Goal: Find contact information: Find contact information

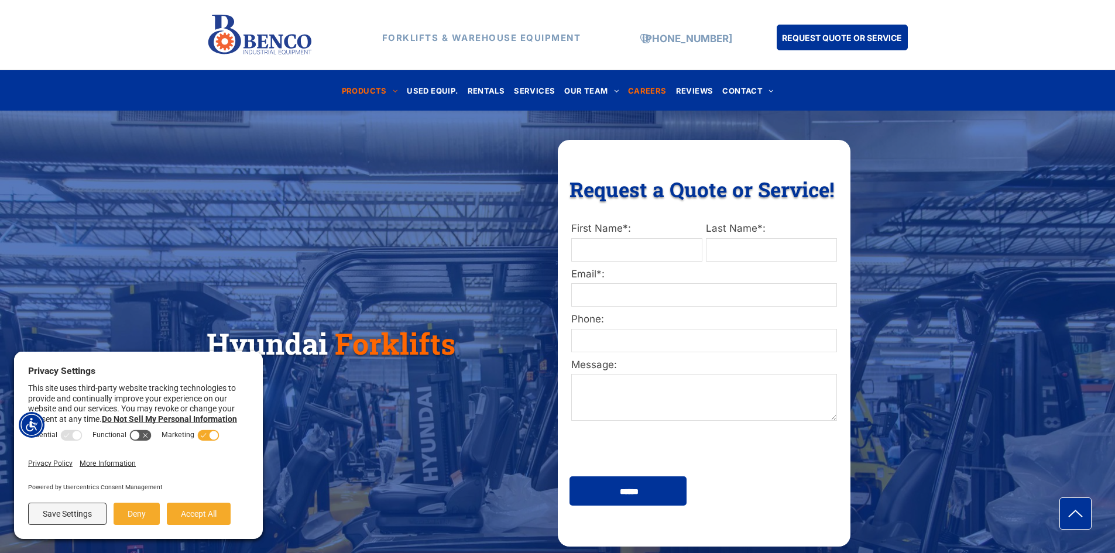
click at [639, 93] on span "CAREERS" at bounding box center [647, 90] width 39 height 16
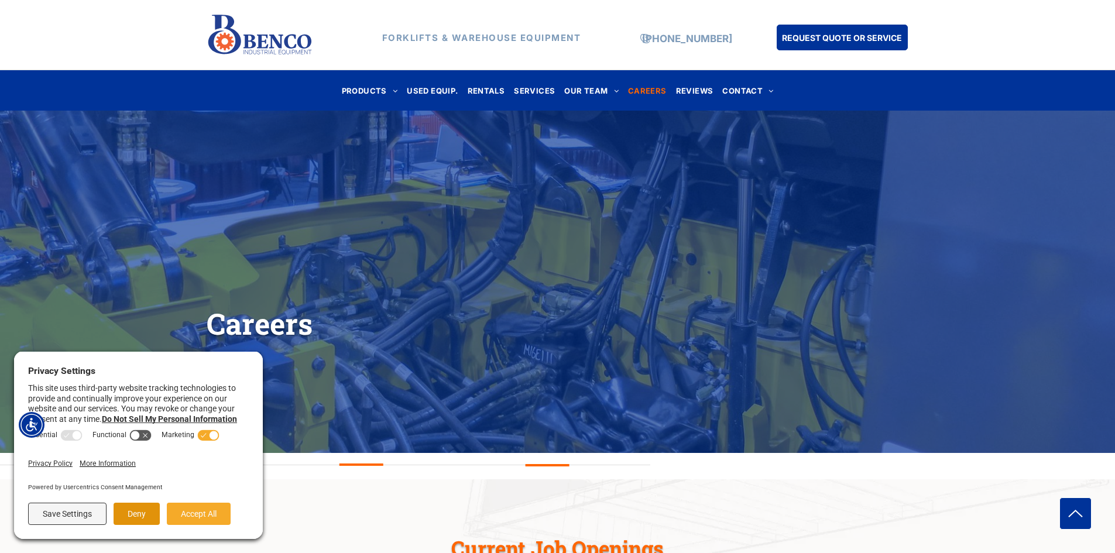
click at [128, 515] on button "Deny" at bounding box center [137, 514] width 46 height 22
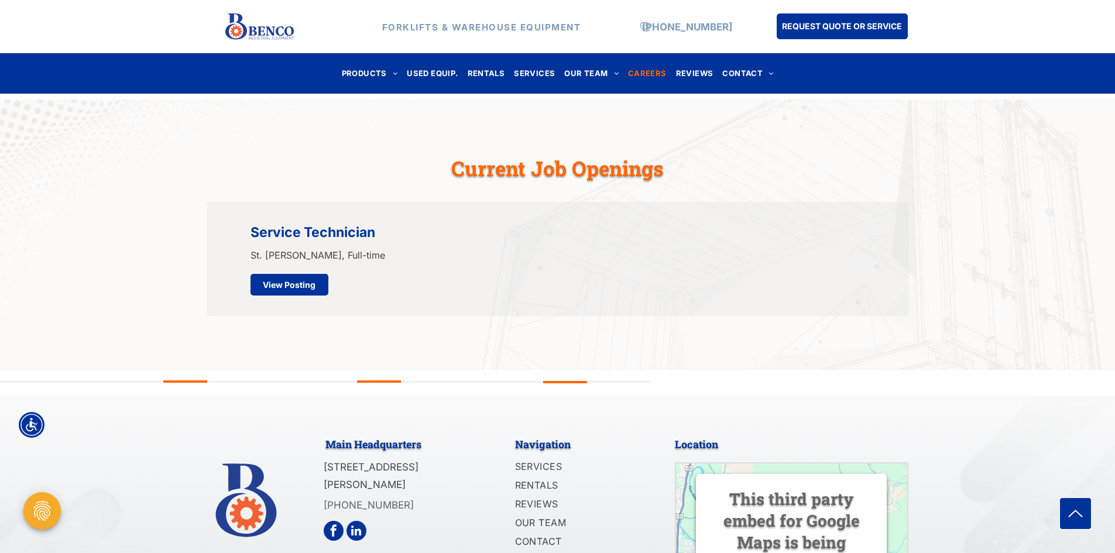
scroll to position [490, 0]
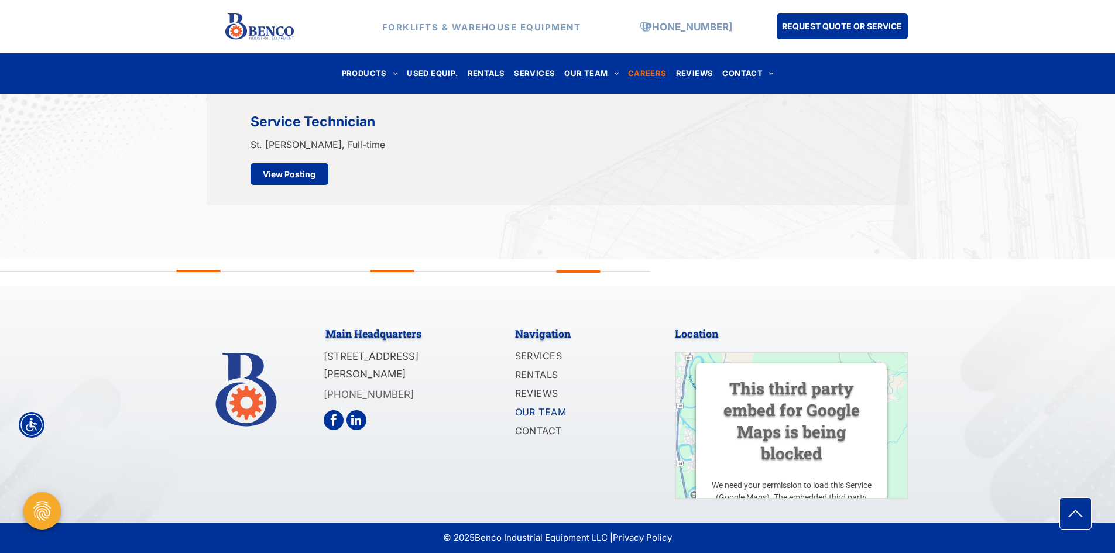
click at [553, 410] on span "OUR TEAM" at bounding box center [540, 412] width 51 height 14
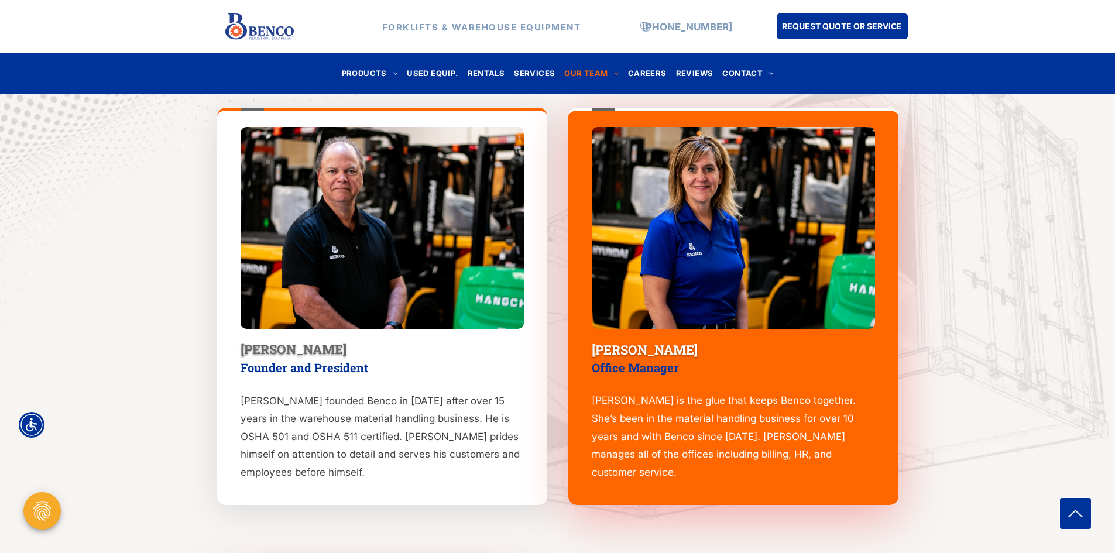
scroll to position [410, 0]
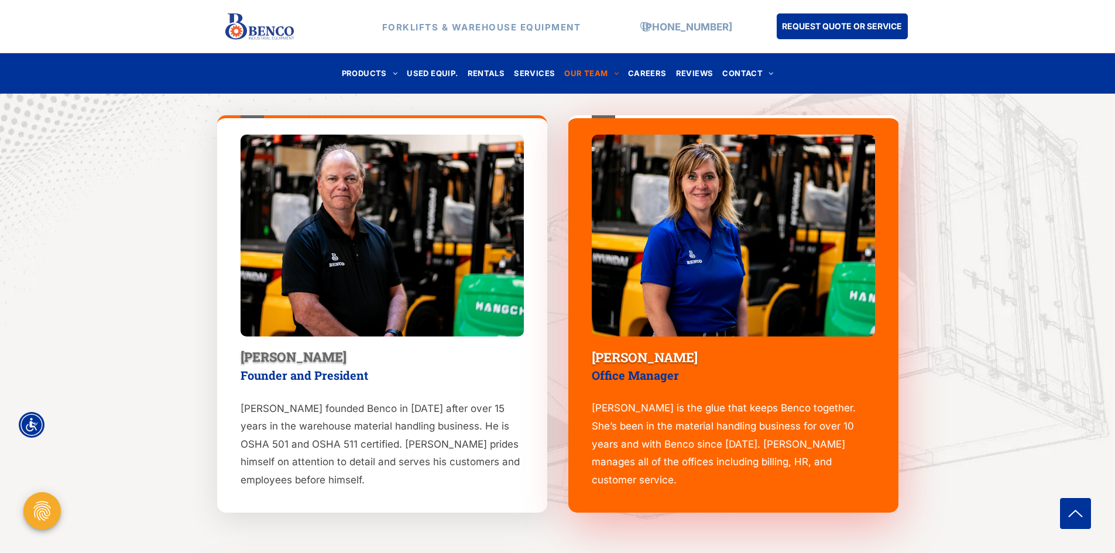
click at [299, 356] on span "Denis Benden" at bounding box center [293, 356] width 106 height 17
drag, startPoint x: 325, startPoint y: 359, endPoint x: 233, endPoint y: 362, distance: 91.9
click at [233, 362] on div "Denis Benden Founder and President Denis founded Benco in 2004 after over 15 ye…" at bounding box center [382, 313] width 330 height 397
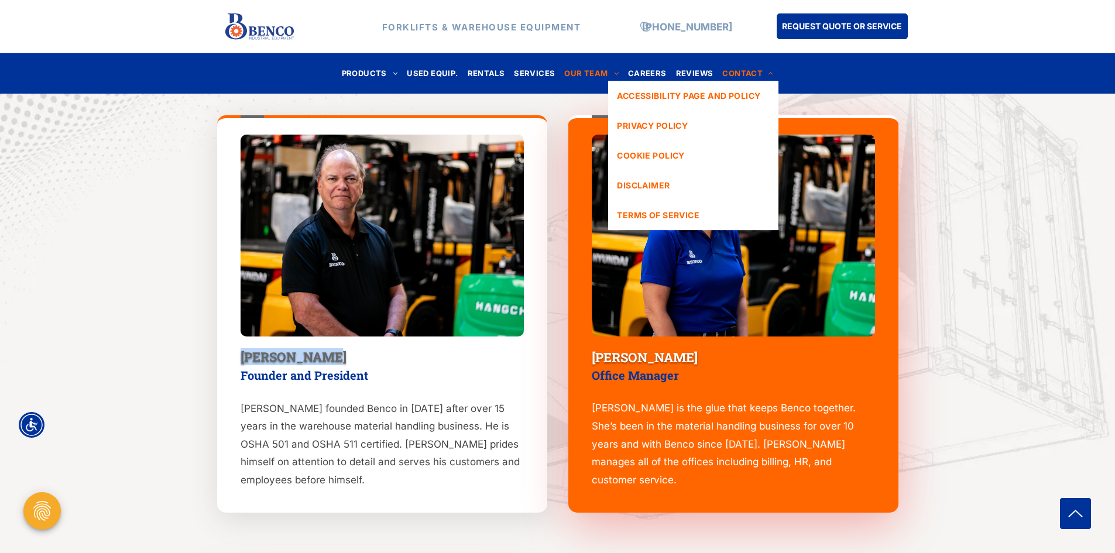
click at [748, 73] on span "CONTACT" at bounding box center [747, 74] width 51 height 16
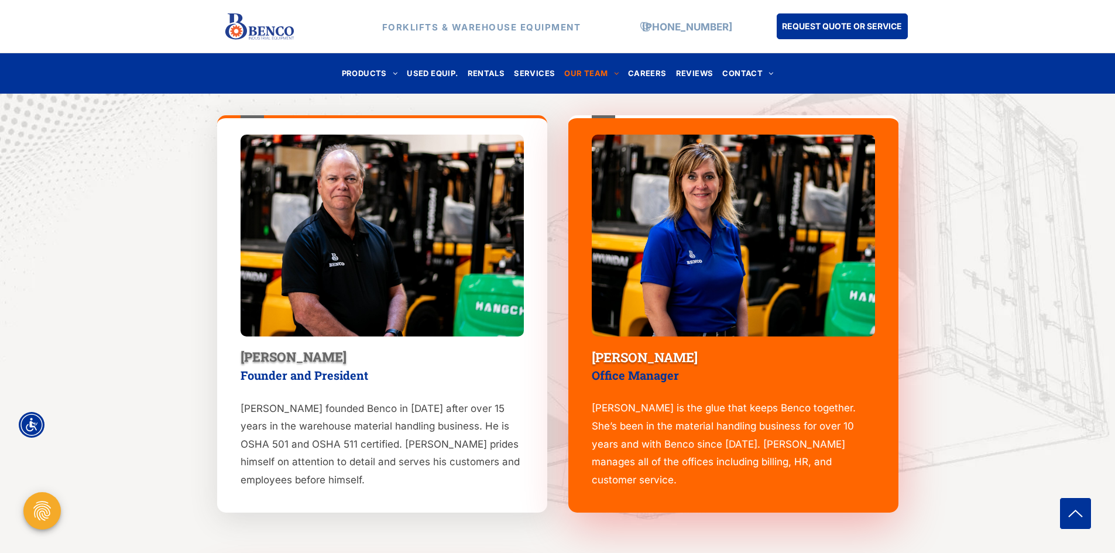
click at [314, 398] on div "Denis founded Benco in 2004 after over 15 years in the warehouse material handl…" at bounding box center [381, 444] width 283 height 92
drag, startPoint x: 328, startPoint y: 360, endPoint x: 238, endPoint y: 360, distance: 89.5
click at [238, 360] on div "Denis Benden Founder and President Denis founded Benco in 2004 after over 15 ye…" at bounding box center [382, 313] width 330 height 397
copy span "Denis Benden"
click at [98, 231] on div "Denis Benden Founder and President Denis founded Benco in 2004 after over 15 ye…" at bounding box center [557, 311] width 1115 height 484
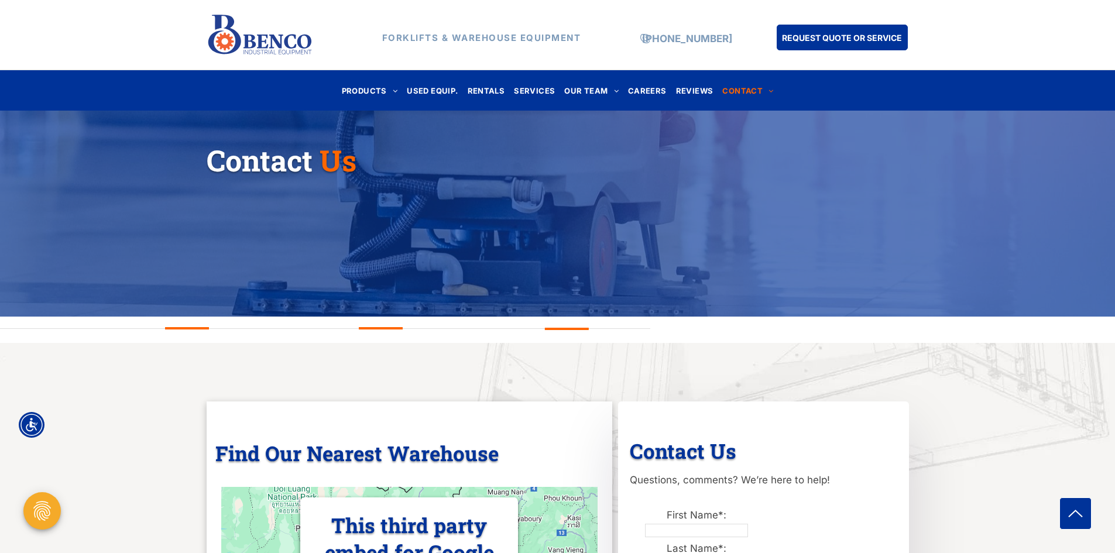
scroll to position [117, 0]
